Goal: Navigation & Orientation: Go to known website

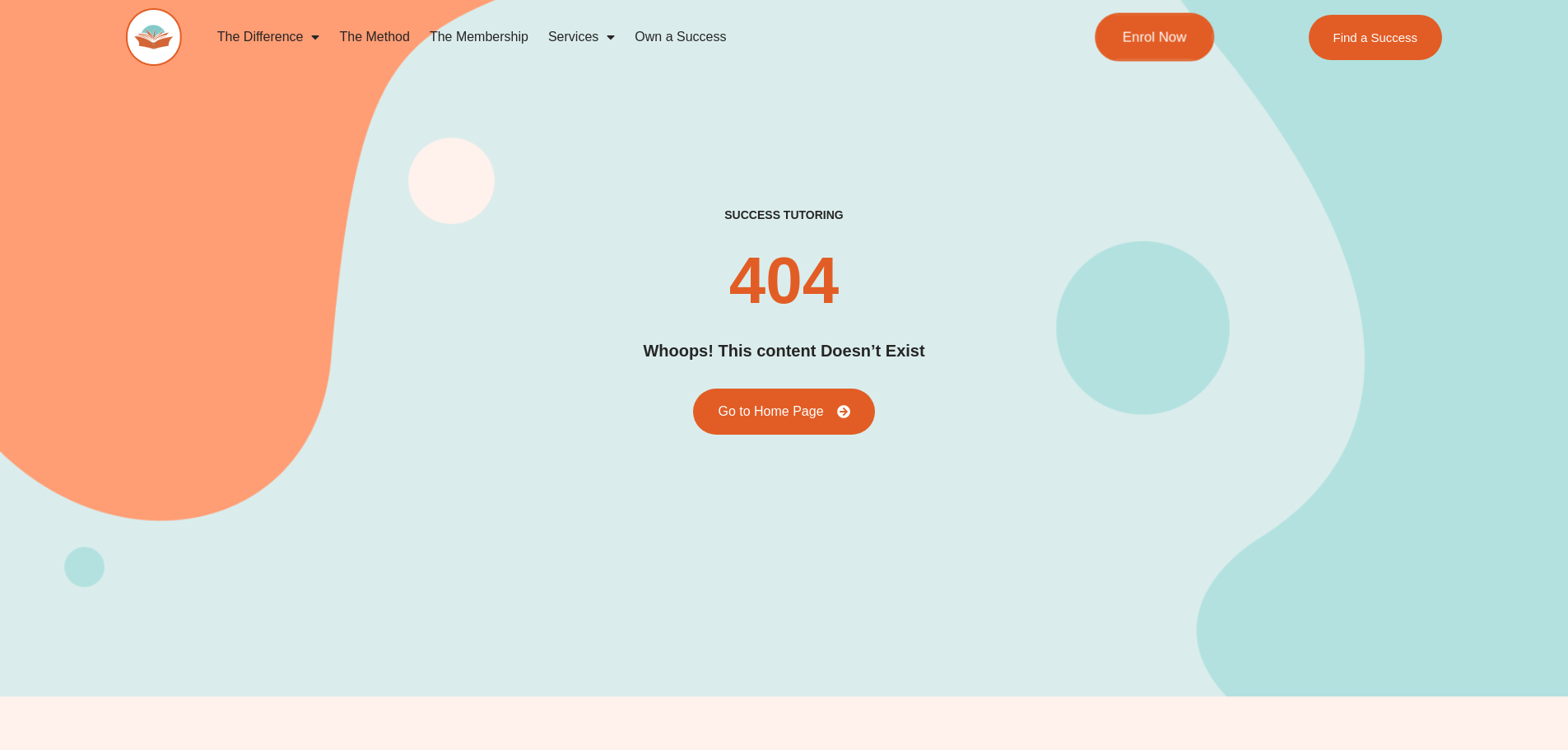
click at [1146, 50] on link "Enrol Now" at bounding box center [1154, 37] width 119 height 49
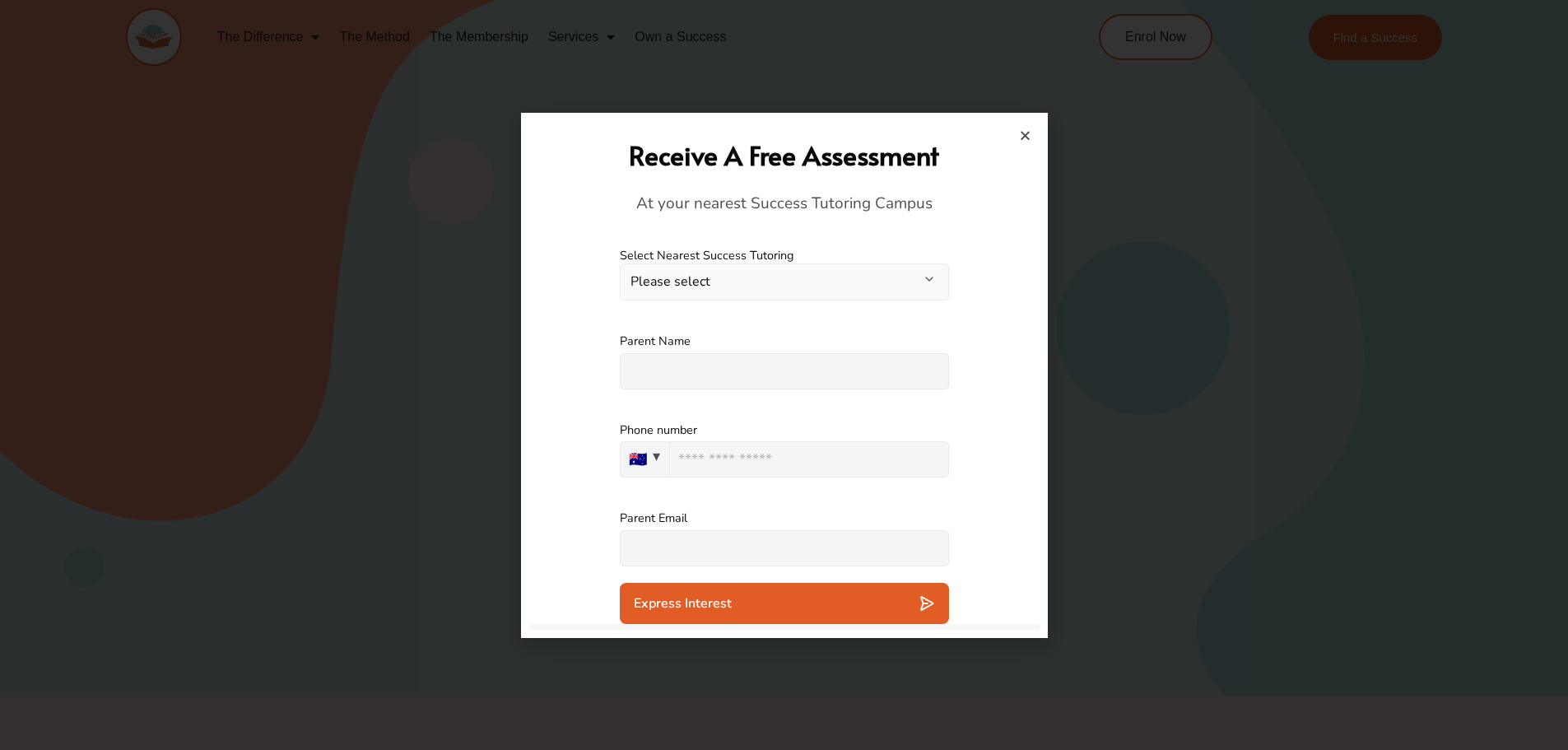
click at [1021, 130] on icon "Close" at bounding box center [1025, 135] width 12 height 12
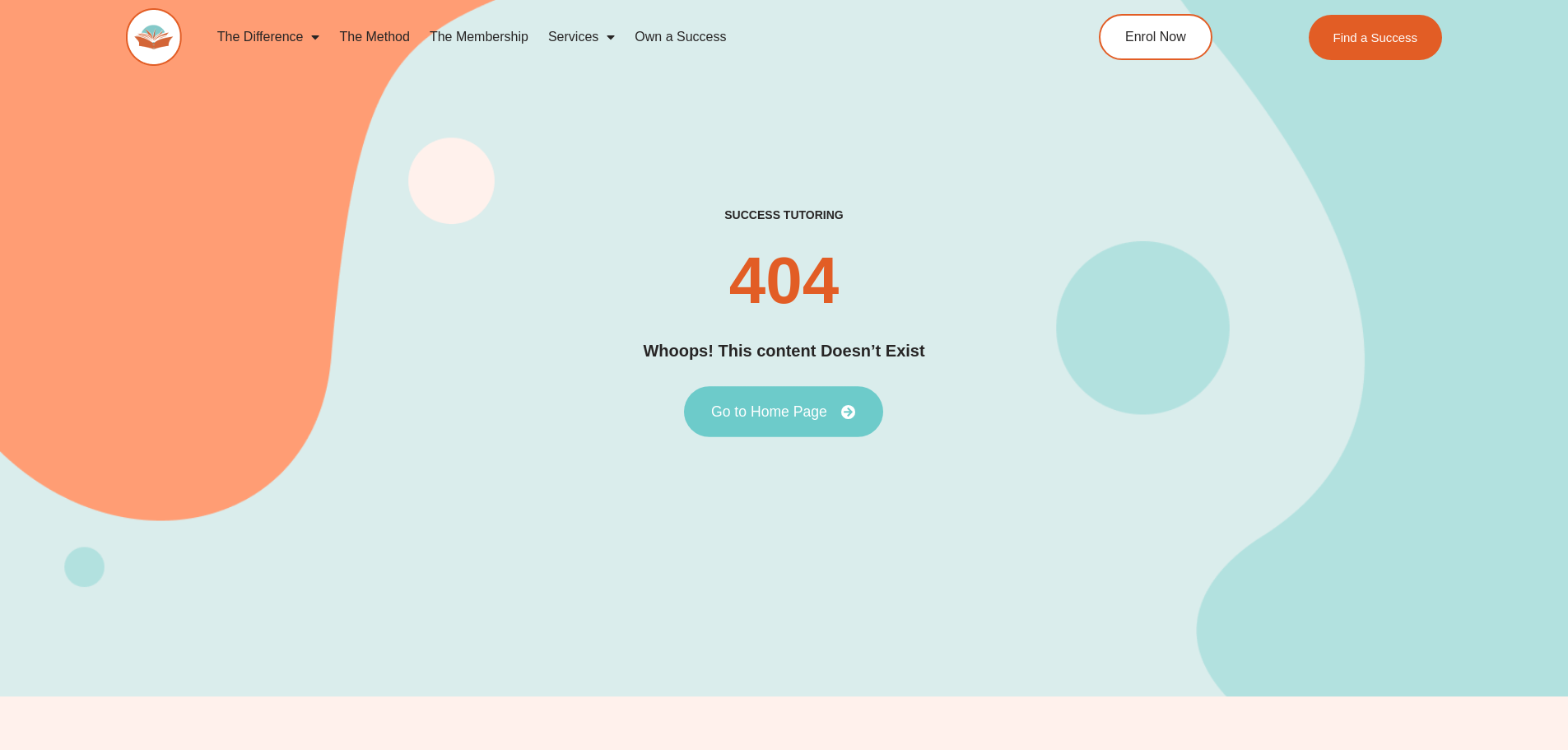
click at [788, 408] on span "Go to Home Page" at bounding box center [769, 411] width 116 height 15
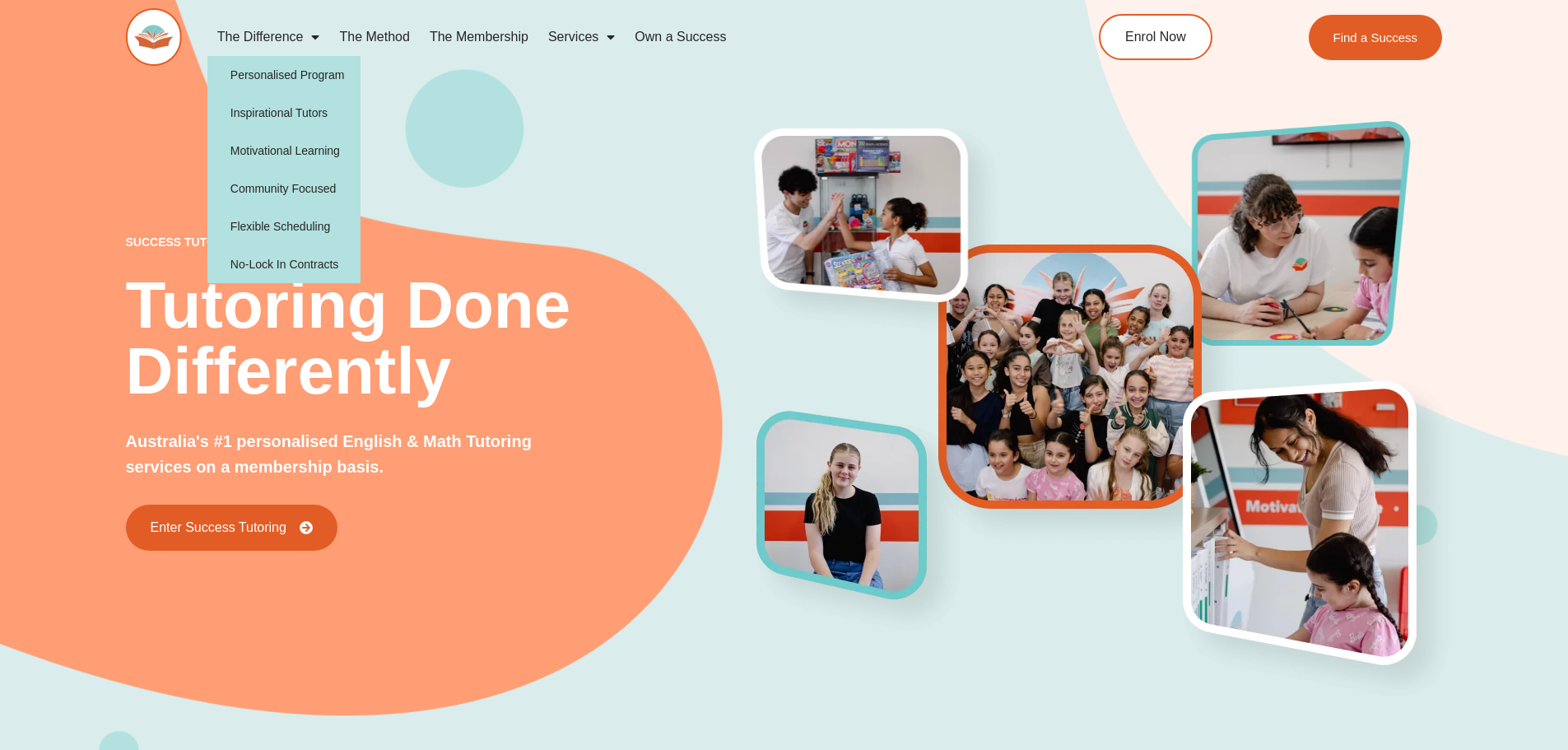
click at [427, 109] on div "success tutoring Tutoring Done Differently Australia's #1 personalised English …" at bounding box center [784, 359] width 1317 height 824
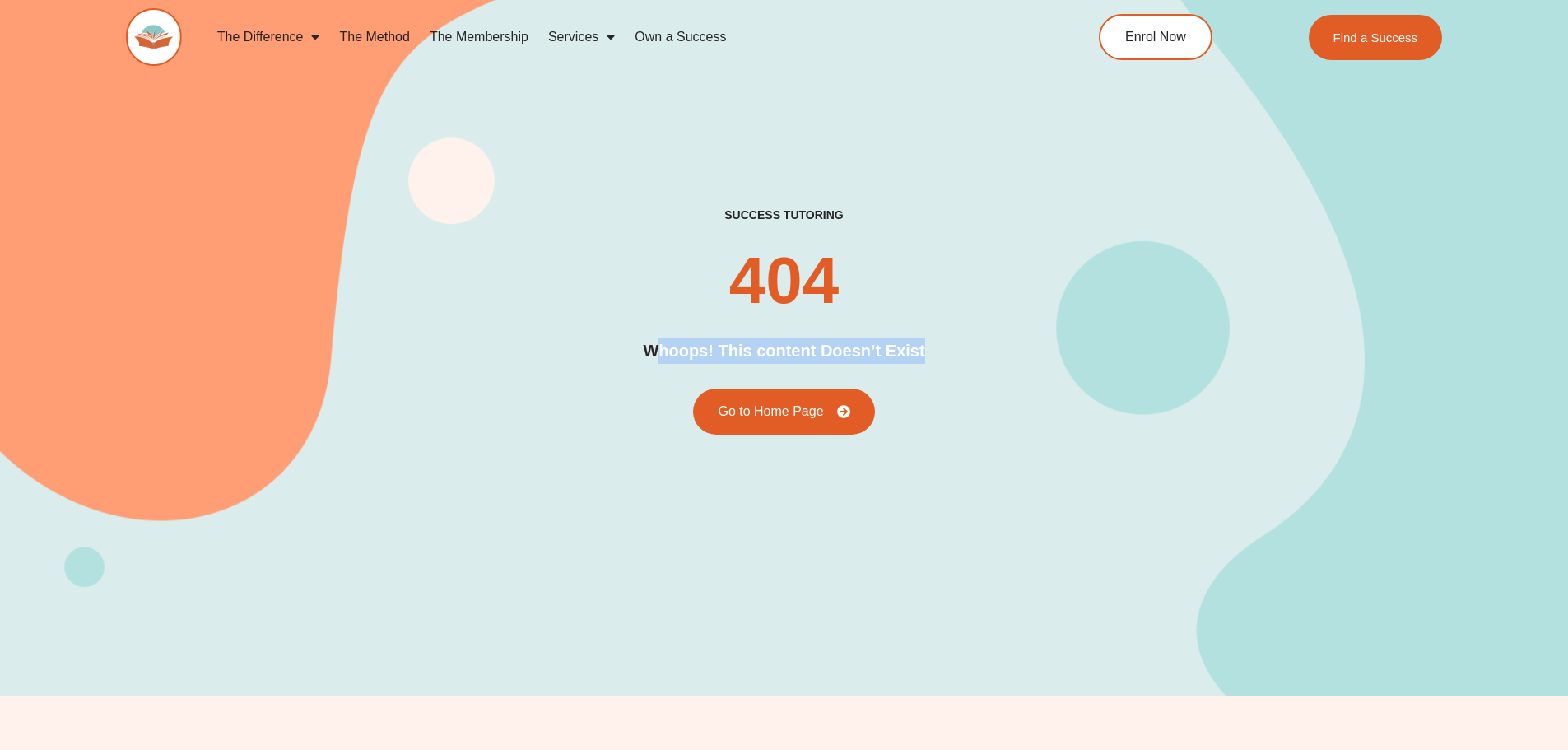
drag, startPoint x: 652, startPoint y: 345, endPoint x: 965, endPoint y: 365, distance: 313.4
click at [965, 365] on div "success tutoring 404 Whoops! This content Doesn’t Exist Go to Home Page" at bounding box center [784, 320] width 1317 height 226
click at [939, 313] on div "success tutoring 404 Whoops! This content Doesn’t Exist Go to Home Page" at bounding box center [784, 320] width 1317 height 226
